Goal: Task Accomplishment & Management: Manage account settings

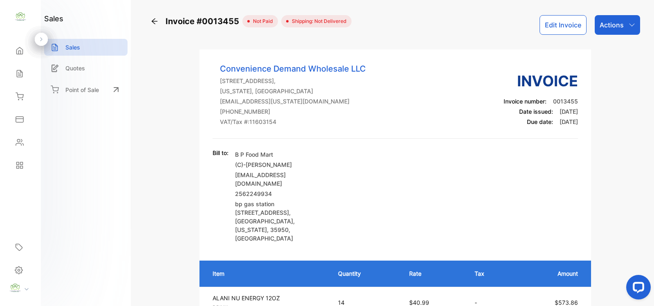
click at [603, 21] on p "Actions" at bounding box center [611, 25] width 24 height 10
click at [83, 44] on div "Sales" at bounding box center [85, 47] width 83 height 17
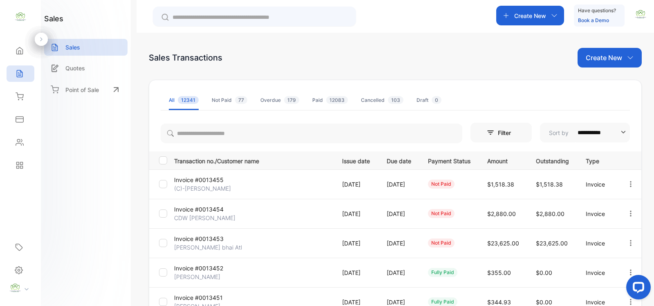
click at [615, 59] on p "Create New" at bounding box center [603, 58] width 36 height 10
click at [601, 81] on span "Invoice" at bounding box center [610, 84] width 19 height 9
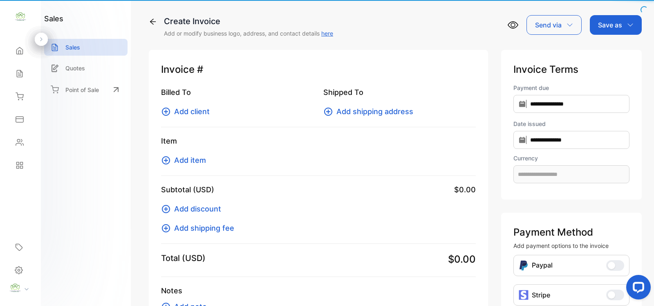
type input "**********"
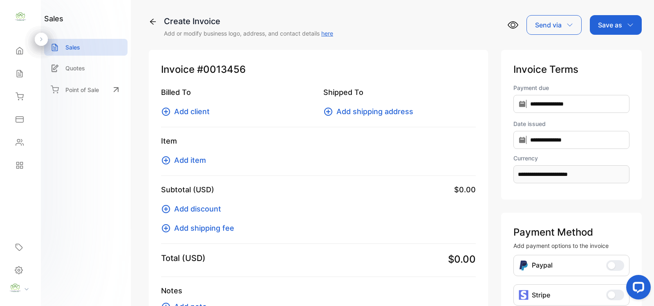
click at [183, 110] on span "Add client" at bounding box center [192, 111] width 36 height 11
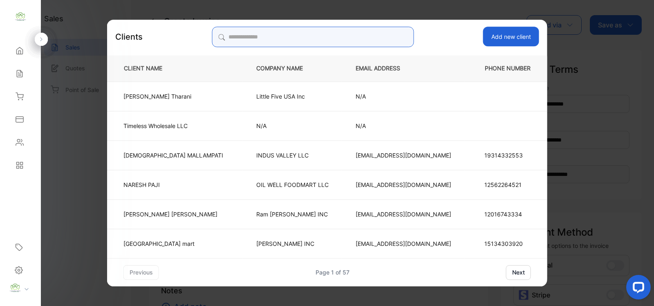
click at [250, 37] on input "search" at bounding box center [313, 37] width 202 height 20
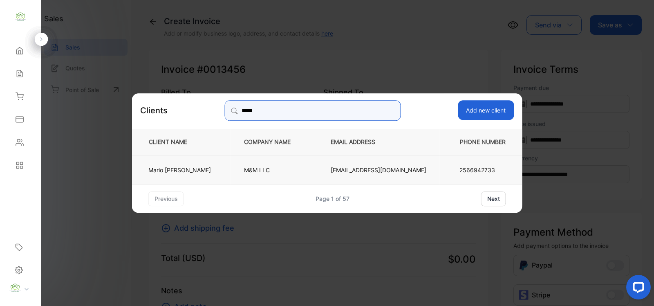
type input "*****"
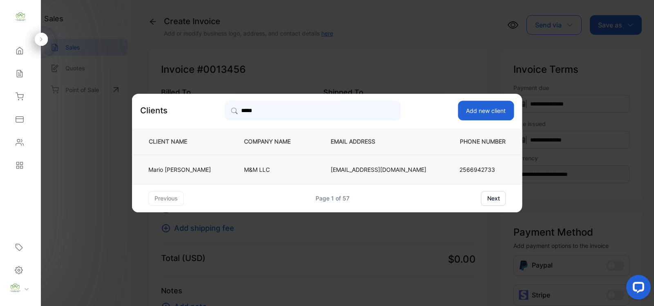
click at [250, 172] on p "M&M LLC" at bounding box center [274, 169] width 60 height 9
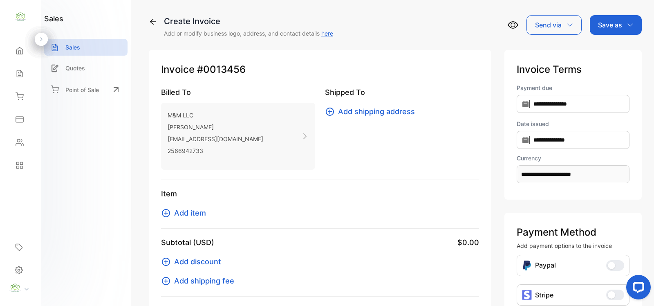
click at [187, 212] on span "Add item" at bounding box center [190, 212] width 32 height 11
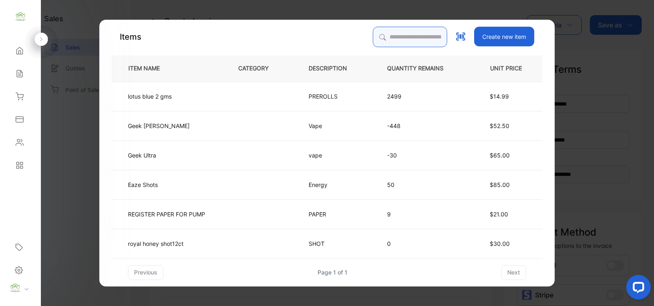
click at [383, 36] on input "search" at bounding box center [410, 37] width 74 height 20
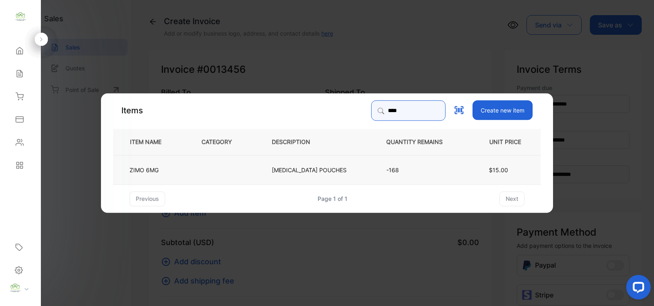
type input "****"
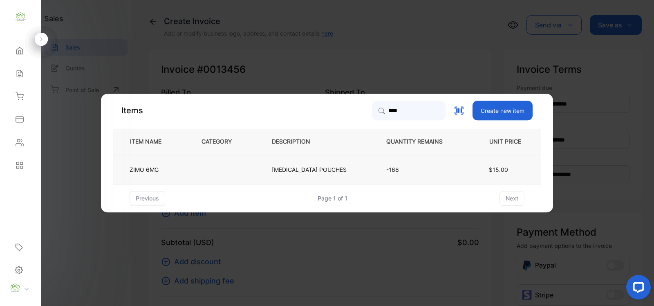
click at [403, 166] on p "-168" at bounding box center [420, 169] width 69 height 9
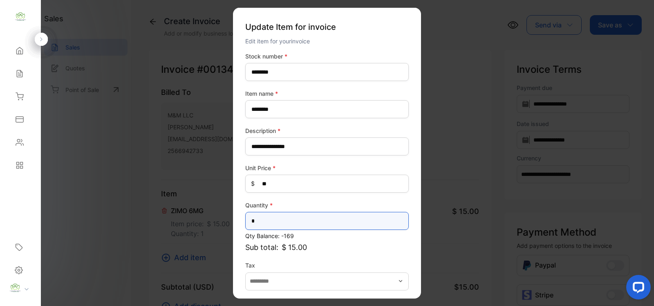
click at [270, 217] on input "*" at bounding box center [326, 221] width 163 height 18
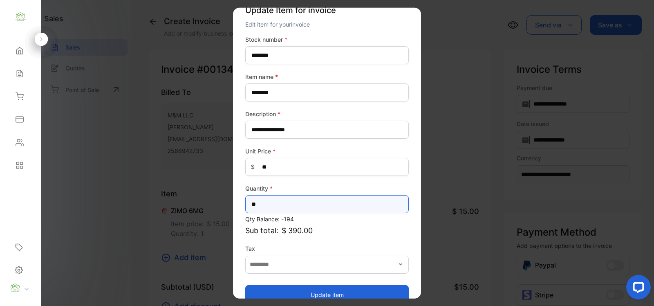
scroll to position [32, 0]
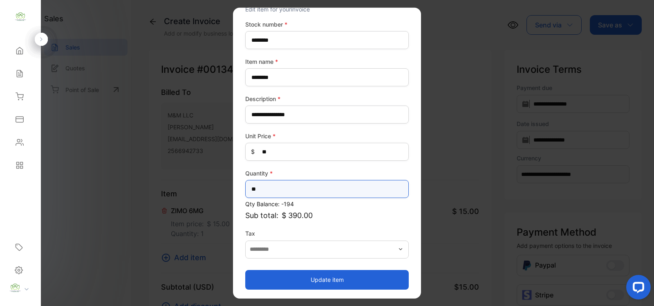
type input "**"
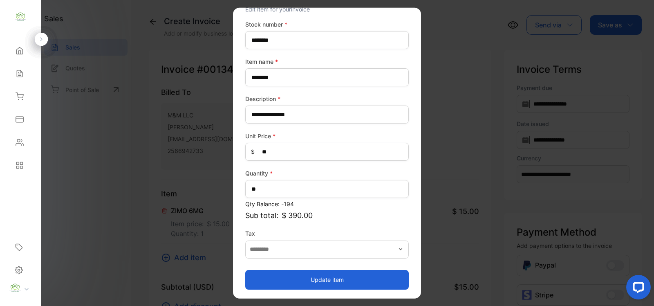
click at [296, 279] on button "Update item" at bounding box center [326, 279] width 163 height 20
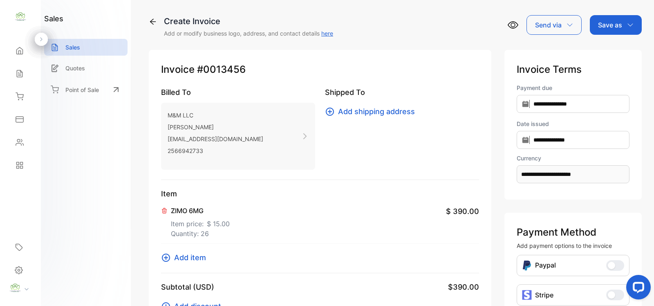
click at [192, 260] on span "Add item" at bounding box center [190, 257] width 32 height 11
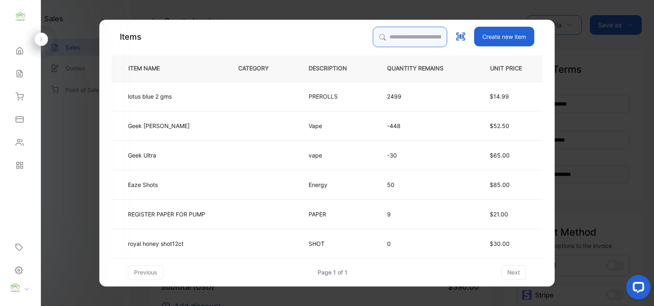
click at [374, 40] on input "search" at bounding box center [410, 37] width 74 height 20
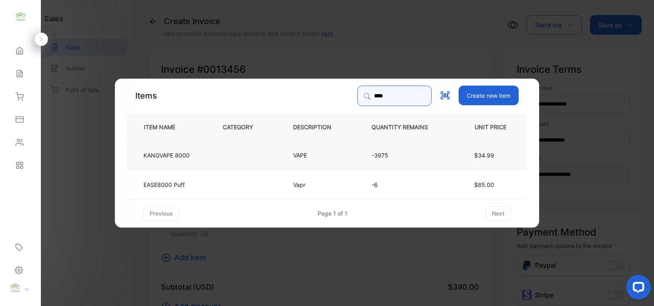
type input "****"
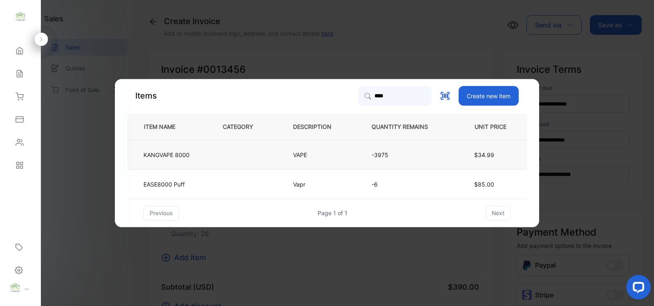
click at [263, 156] on td at bounding box center [244, 154] width 70 height 29
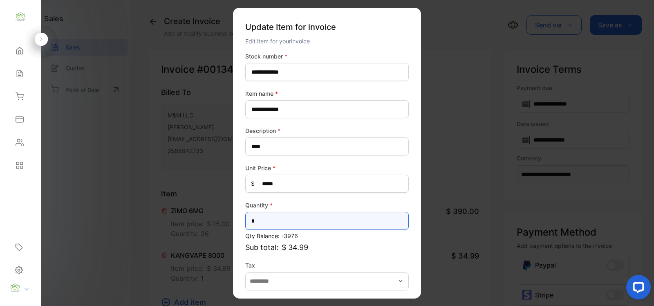
click at [268, 223] on input "*" at bounding box center [326, 221] width 163 height 18
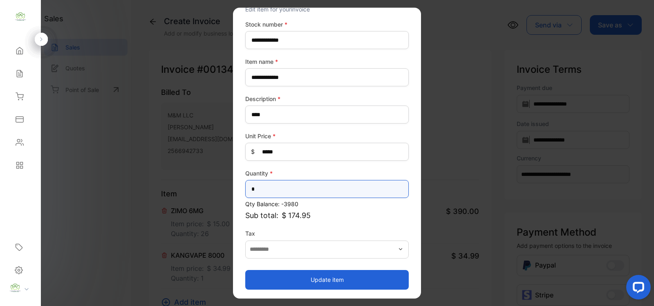
type input "*"
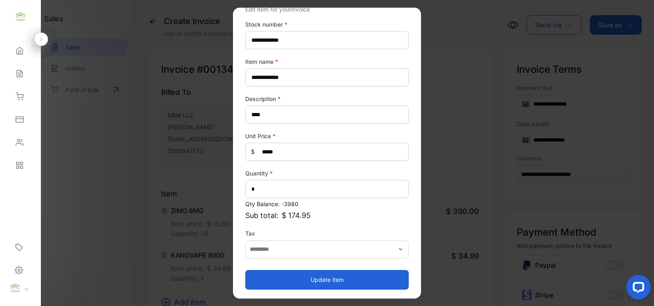
click at [340, 278] on button "Update item" at bounding box center [326, 279] width 163 height 20
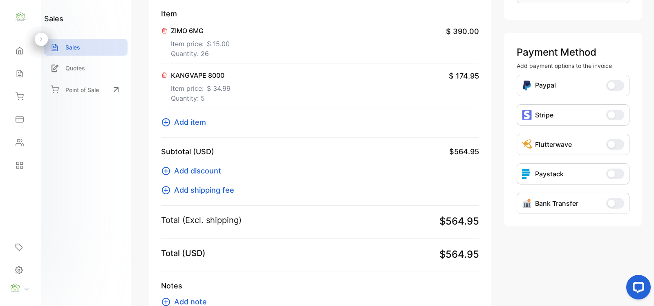
scroll to position [240, 0]
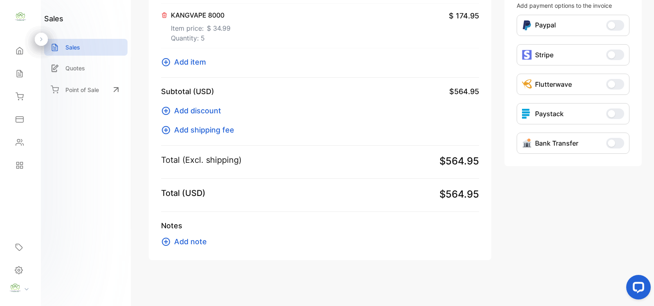
click at [189, 63] on span "Add item" at bounding box center [190, 61] width 32 height 11
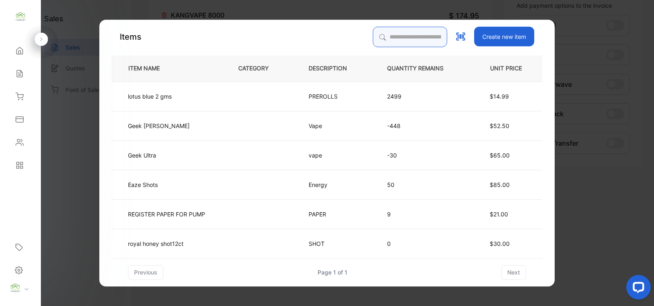
click at [384, 40] on input "search" at bounding box center [410, 37] width 74 height 20
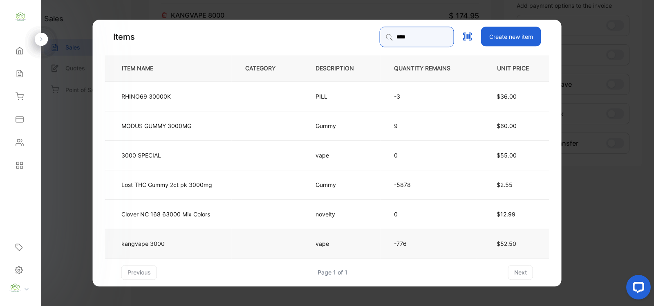
type input "****"
click at [223, 244] on td "kangvape 3000" at bounding box center [168, 242] width 127 height 29
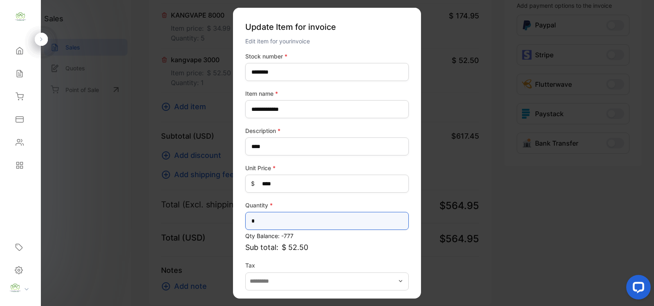
click at [268, 221] on input "*" at bounding box center [326, 221] width 163 height 18
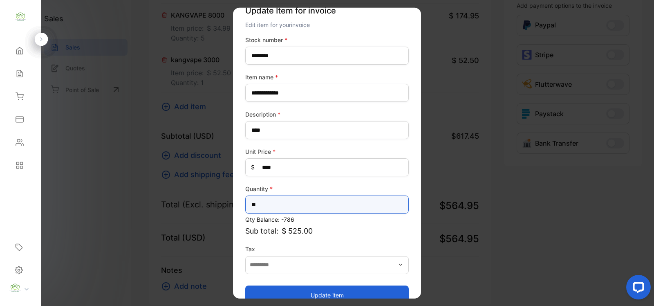
scroll to position [32, 0]
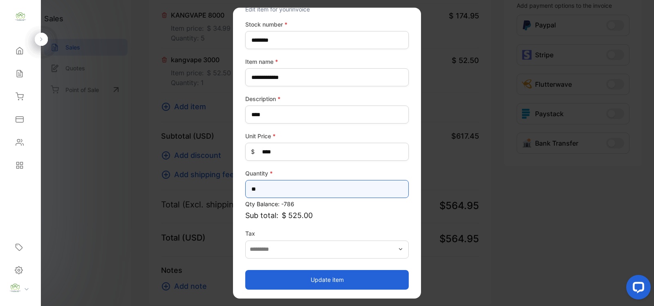
type input "**"
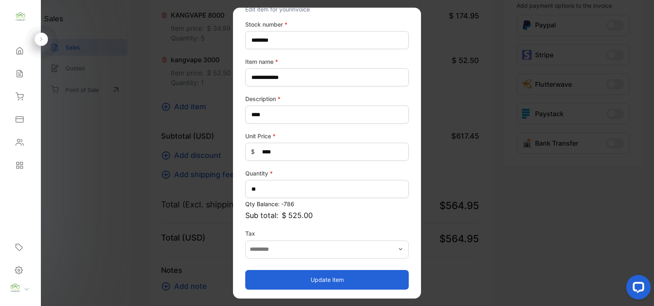
click at [328, 280] on button "Update item" at bounding box center [326, 279] width 163 height 20
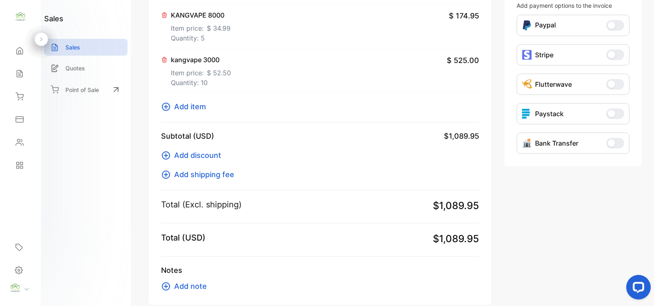
click at [207, 25] on span "$ 34.99" at bounding box center [219, 28] width 24 height 10
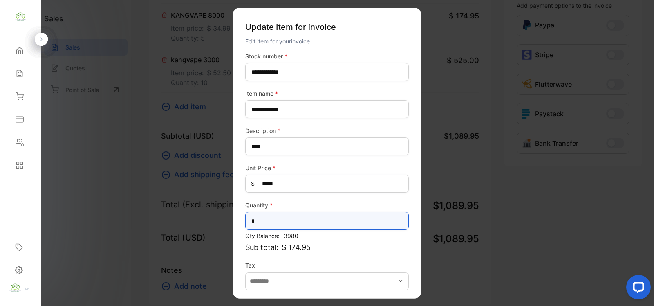
click at [263, 220] on input "*" at bounding box center [326, 221] width 163 height 18
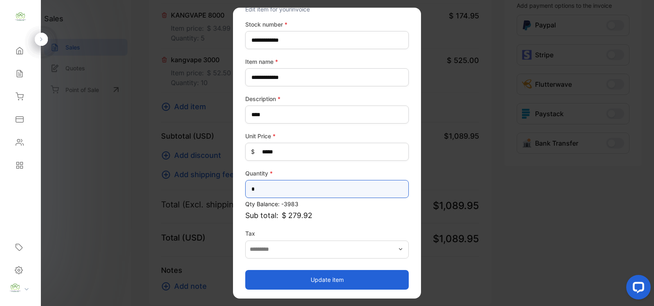
type input "*"
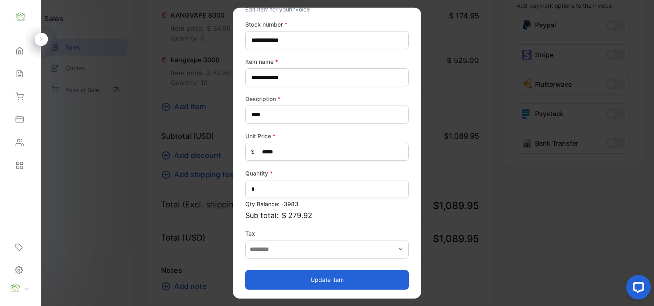
click at [336, 281] on button "Update item" at bounding box center [326, 279] width 163 height 20
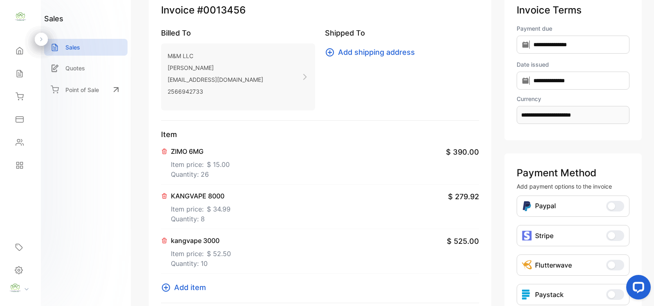
scroll to position [0, 0]
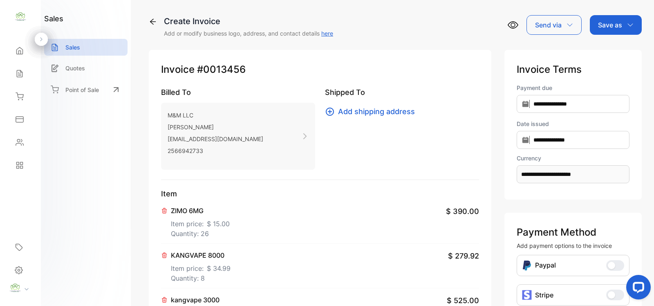
click at [603, 27] on p "Save as" at bounding box center [610, 25] width 24 height 10
click at [602, 51] on div "Invoice" at bounding box center [613, 52] width 47 height 16
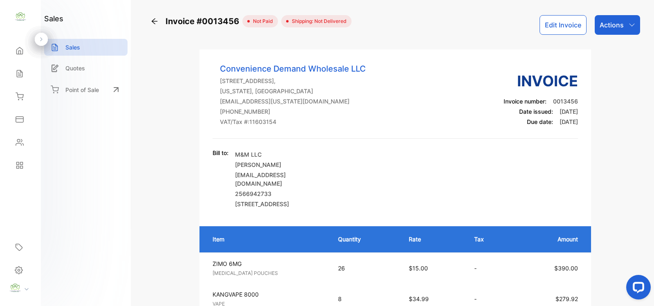
click at [616, 27] on p "Actions" at bounding box center [611, 25] width 24 height 10
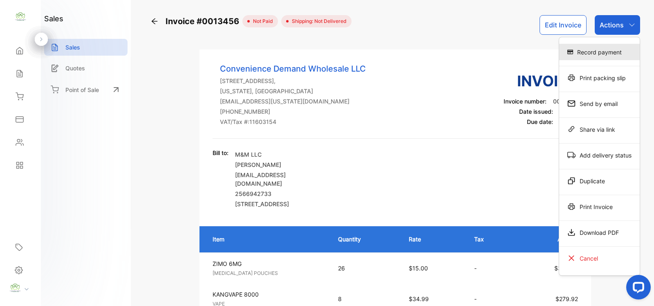
click at [595, 54] on div "Record payment" at bounding box center [599, 52] width 80 height 16
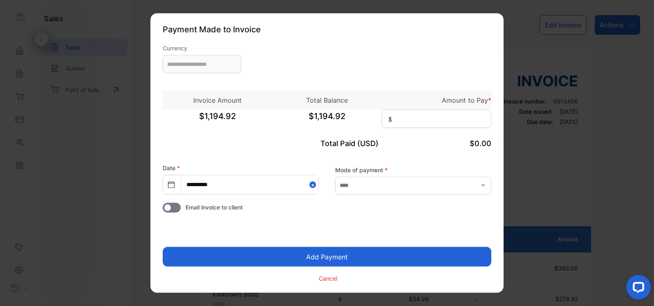
type input "**********"
click at [413, 118] on input at bounding box center [436, 119] width 109 height 18
type input "********"
click at [483, 186] on icon "button" at bounding box center [483, 185] width 7 height 7
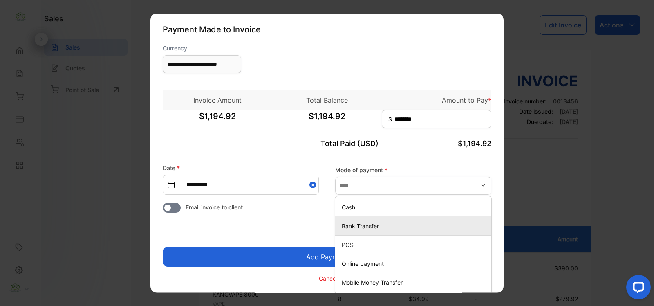
click at [374, 227] on p "Bank Transfer" at bounding box center [415, 225] width 146 height 9
type input "**********"
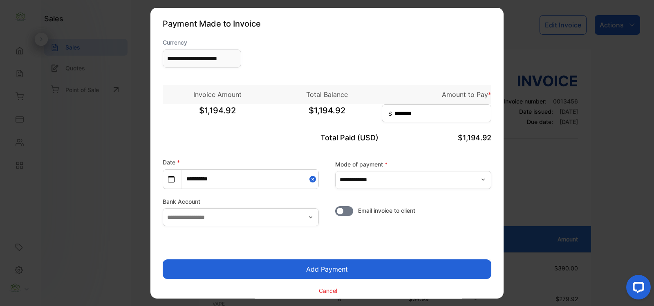
click at [323, 270] on button "Add Payment" at bounding box center [327, 269] width 328 height 20
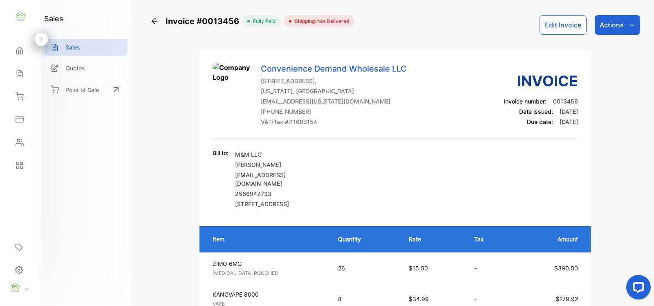
click at [605, 25] on p "Actions" at bounding box center [611, 25] width 24 height 10
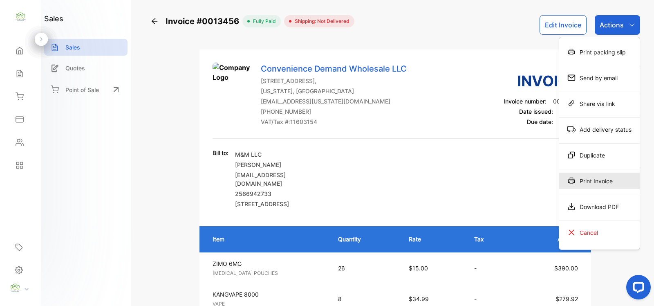
click at [590, 181] on div "Print Invoice" at bounding box center [599, 180] width 80 height 16
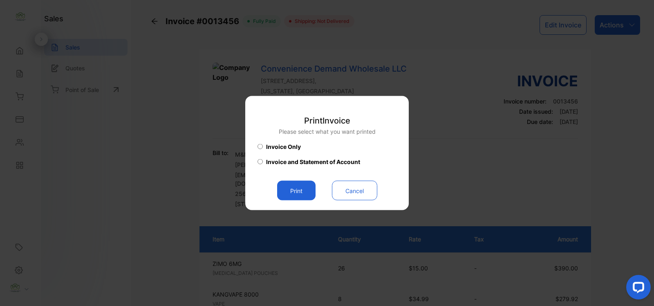
click at [295, 190] on button "Print" at bounding box center [296, 191] width 38 height 20
